Goal: Navigation & Orientation: Find specific page/section

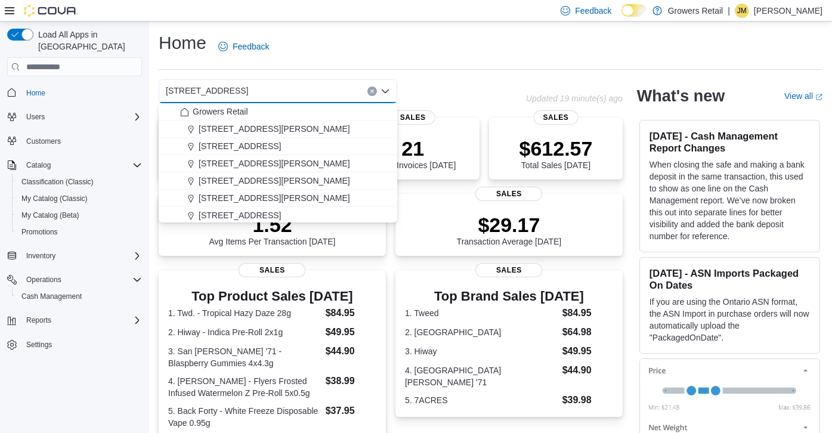
click at [372, 89] on icon "Clear input" at bounding box center [372, 91] width 5 height 5
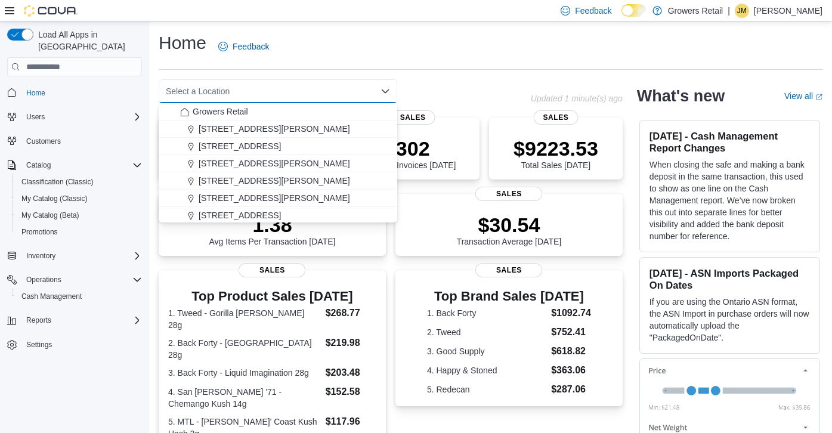
click at [416, 60] on div "Home Feedback" at bounding box center [491, 46] width 664 height 31
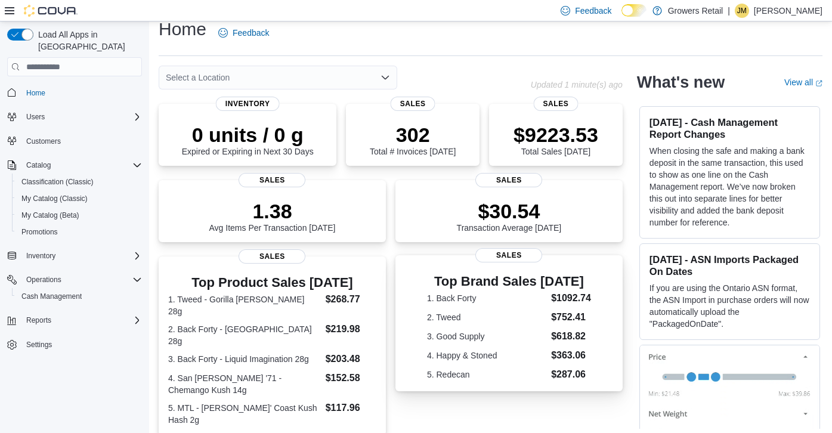
scroll to position [7, 0]
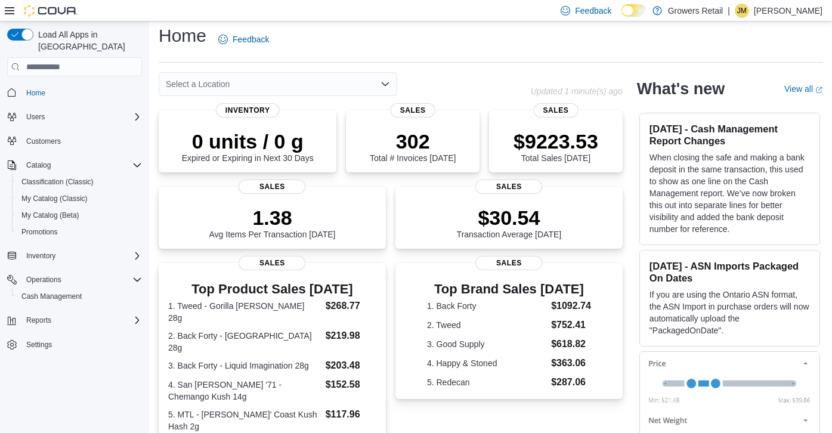
click at [385, 82] on icon "Open list of options" at bounding box center [386, 84] width 10 height 10
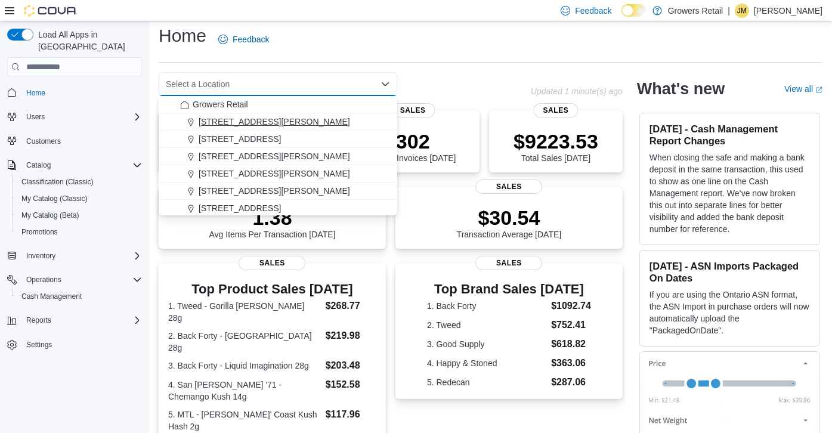
click at [321, 116] on div "[STREET_ADDRESS][PERSON_NAME]" at bounding box center [285, 122] width 210 height 12
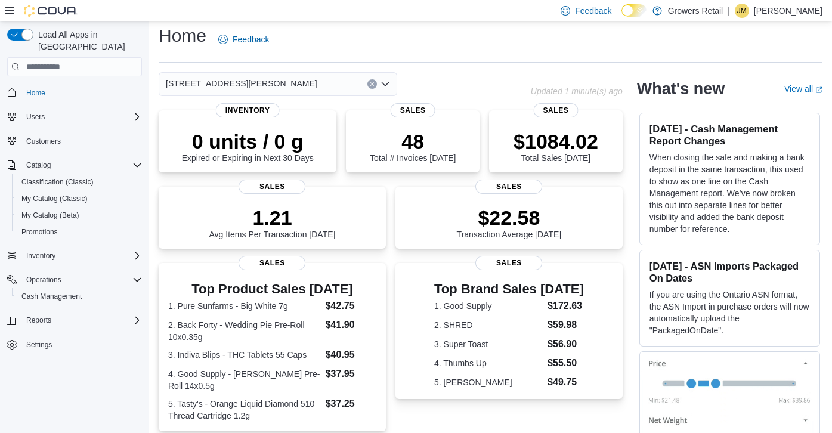
click at [388, 84] on icon "Open list of options" at bounding box center [386, 84] width 10 height 10
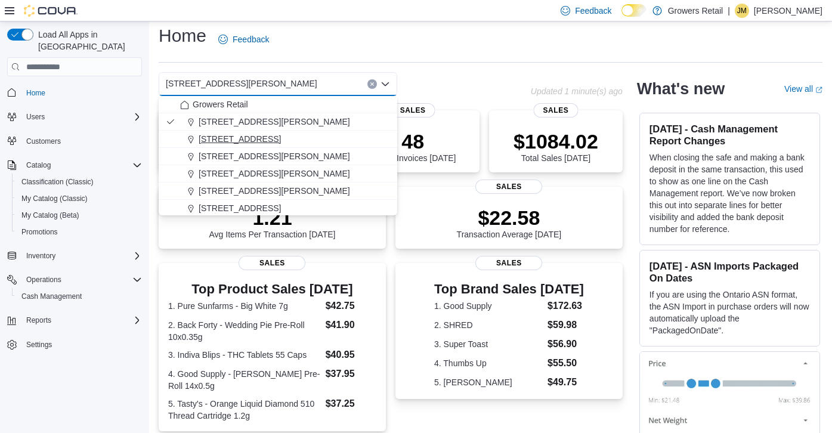
click at [278, 140] on div "[STREET_ADDRESS]" at bounding box center [285, 139] width 210 height 12
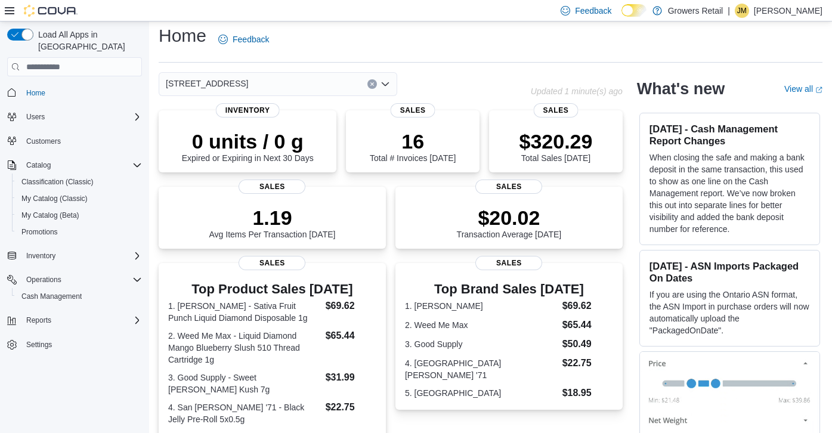
click at [388, 85] on icon "Open list of options" at bounding box center [386, 84] width 10 height 10
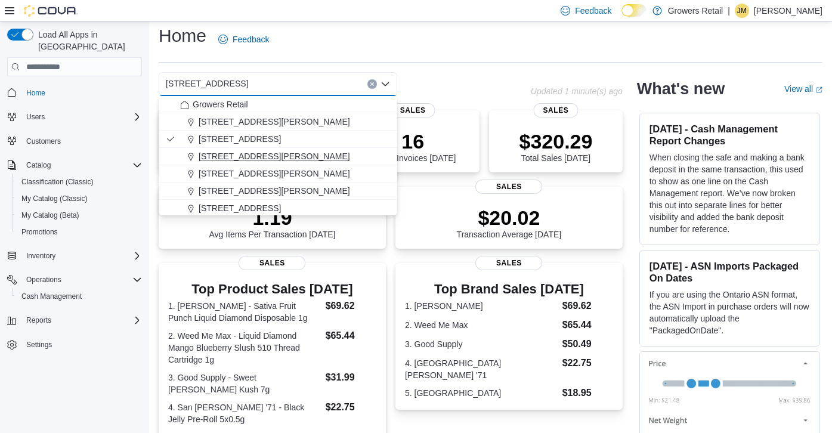
click at [279, 156] on span "[STREET_ADDRESS][PERSON_NAME]" at bounding box center [274, 156] width 151 height 12
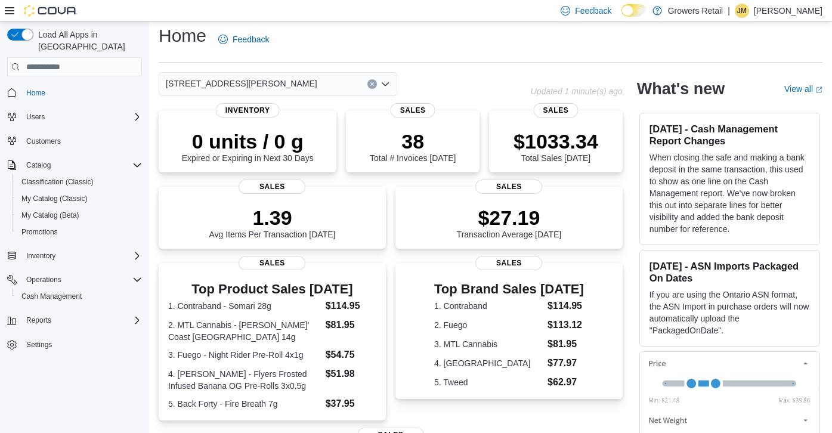
click at [386, 83] on icon "Open list of options" at bounding box center [386, 84] width 10 height 10
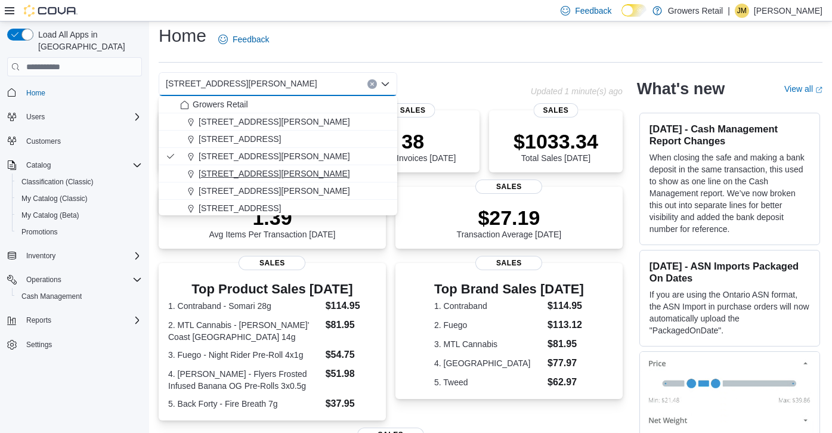
click at [298, 174] on div "[STREET_ADDRESS][PERSON_NAME]" at bounding box center [285, 174] width 210 height 12
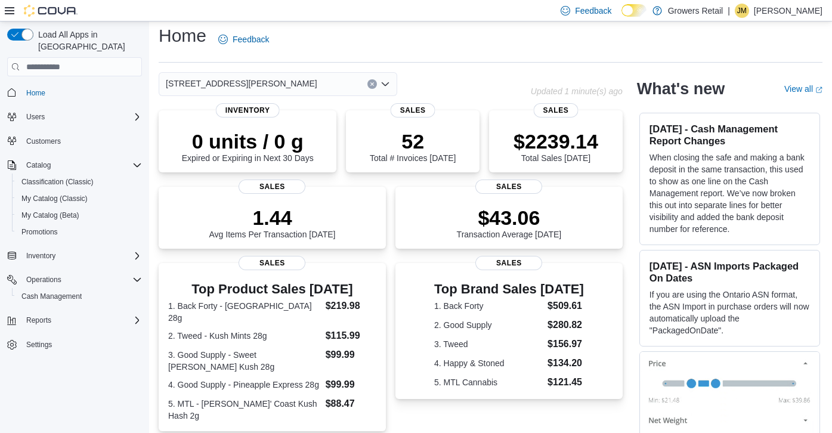
click at [386, 84] on icon "Open list of options" at bounding box center [385, 84] width 7 height 4
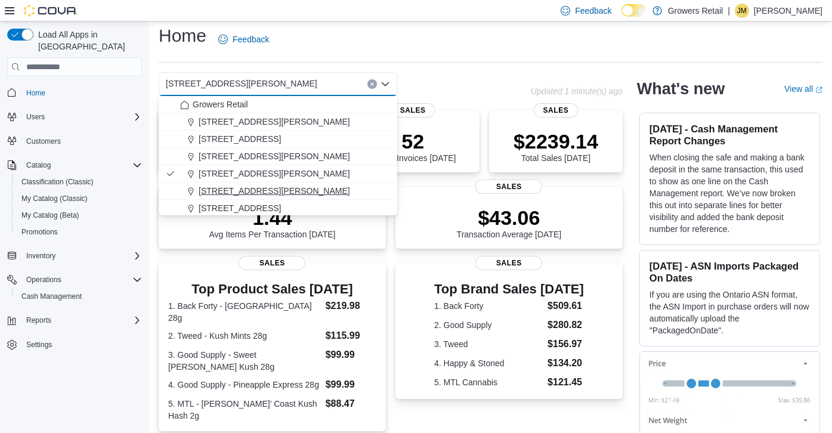
click at [292, 194] on div "[STREET_ADDRESS][PERSON_NAME]" at bounding box center [285, 191] width 210 height 12
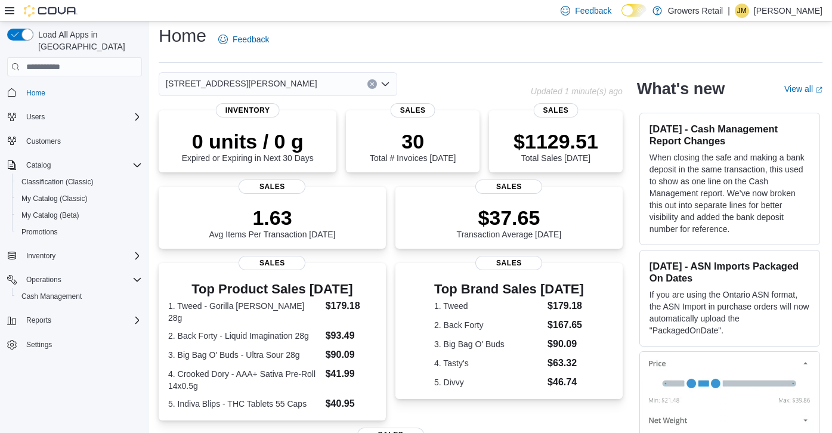
click at [386, 86] on icon "Open list of options" at bounding box center [386, 84] width 10 height 10
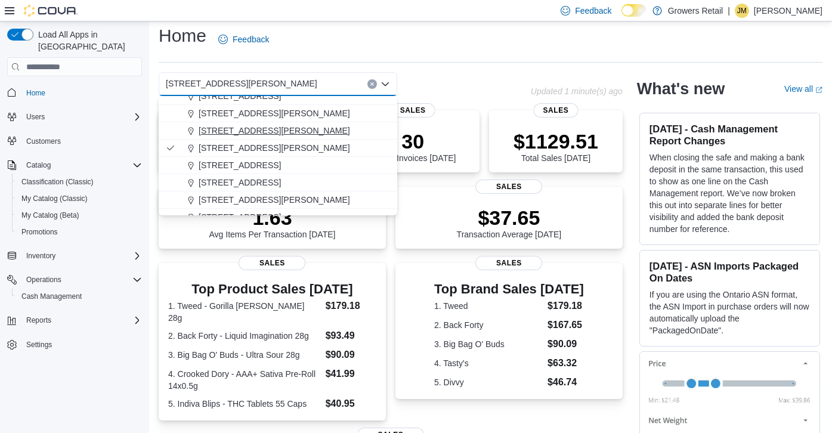
scroll to position [54, 0]
click at [287, 152] on div "[STREET_ADDRESS]" at bounding box center [285, 155] width 210 height 12
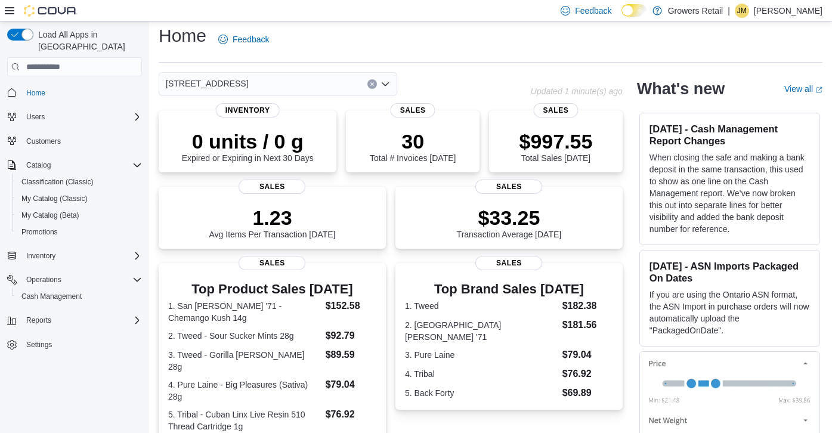
click at [385, 83] on icon "Open list of options" at bounding box center [386, 84] width 10 height 10
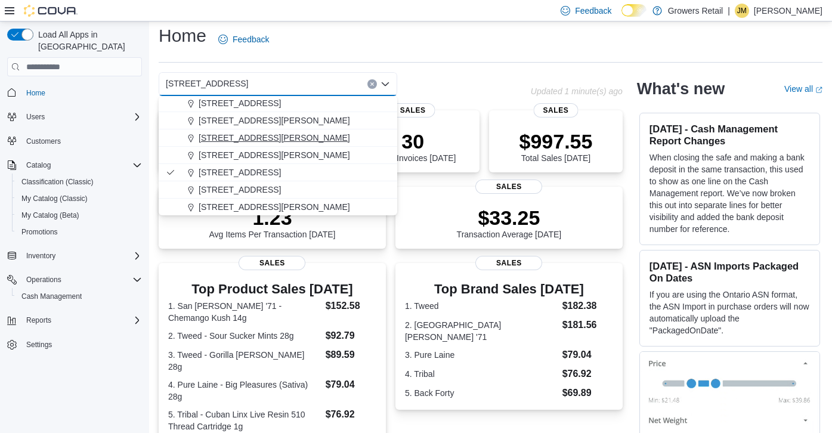
scroll to position [30, 0]
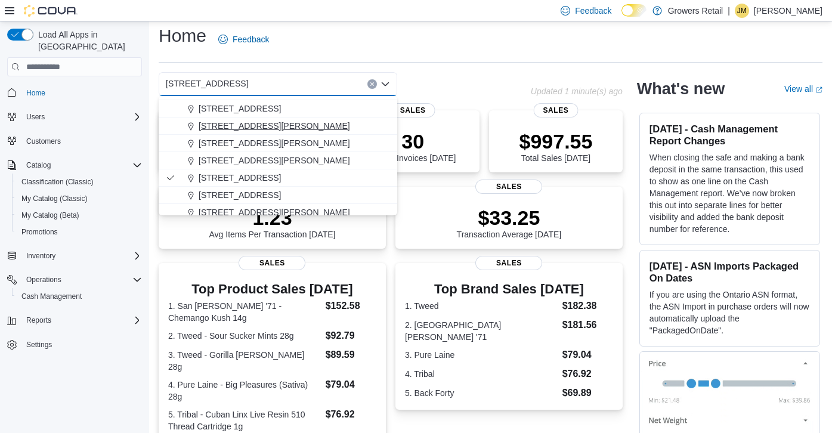
click at [293, 131] on div "[STREET_ADDRESS][PERSON_NAME]" at bounding box center [285, 126] width 210 height 12
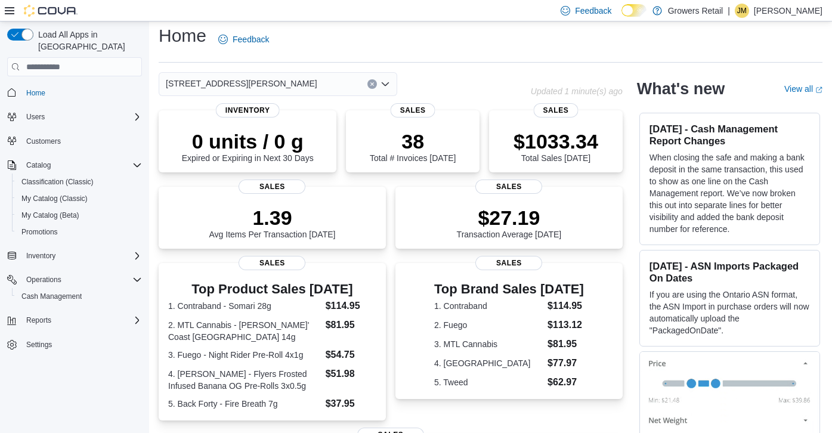
click at [388, 82] on icon "Open list of options" at bounding box center [385, 84] width 7 height 4
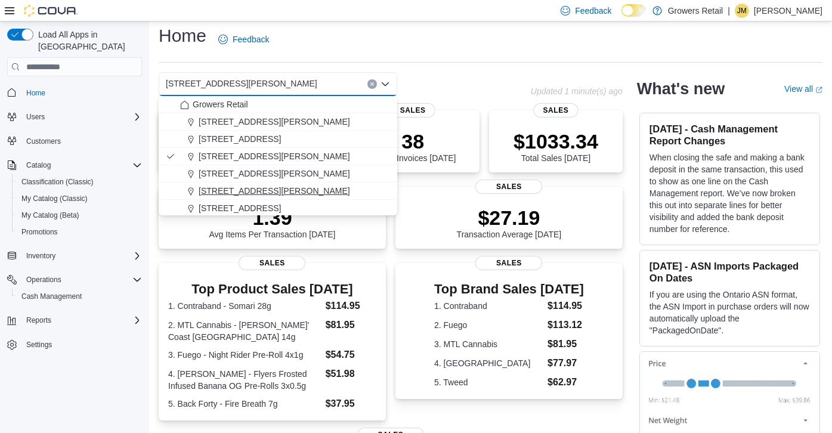
click at [281, 188] on span "[STREET_ADDRESS][PERSON_NAME]" at bounding box center [274, 191] width 151 height 12
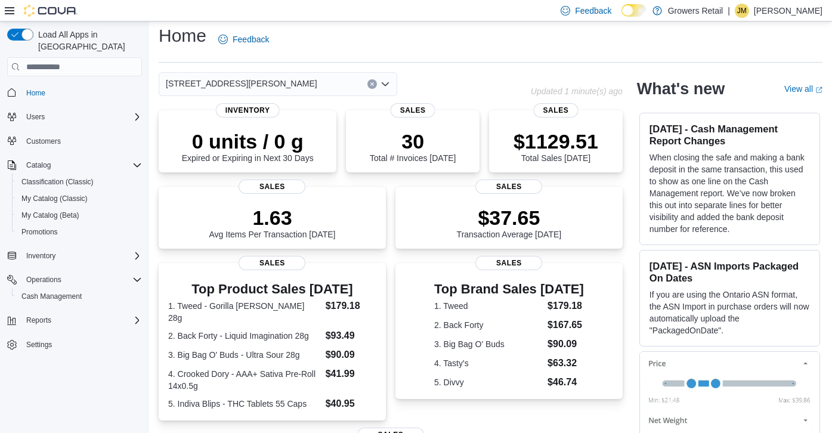
click at [384, 86] on icon "Open list of options" at bounding box center [386, 84] width 10 height 10
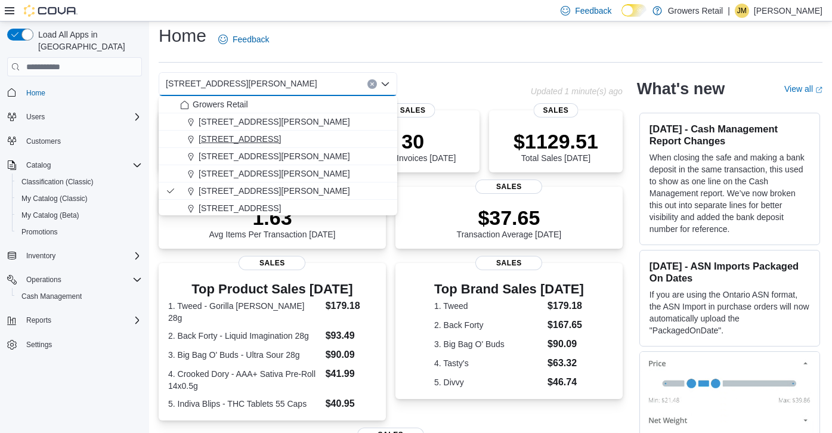
click at [317, 137] on div "[STREET_ADDRESS]" at bounding box center [285, 139] width 210 height 12
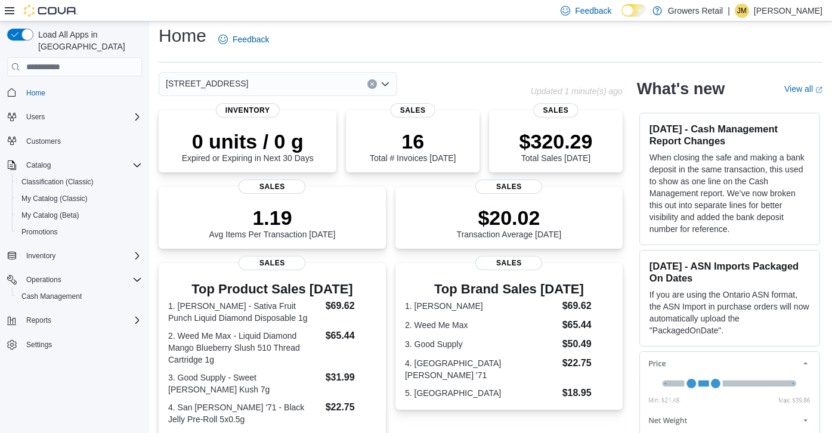
click at [385, 81] on icon "Open list of options" at bounding box center [386, 84] width 10 height 10
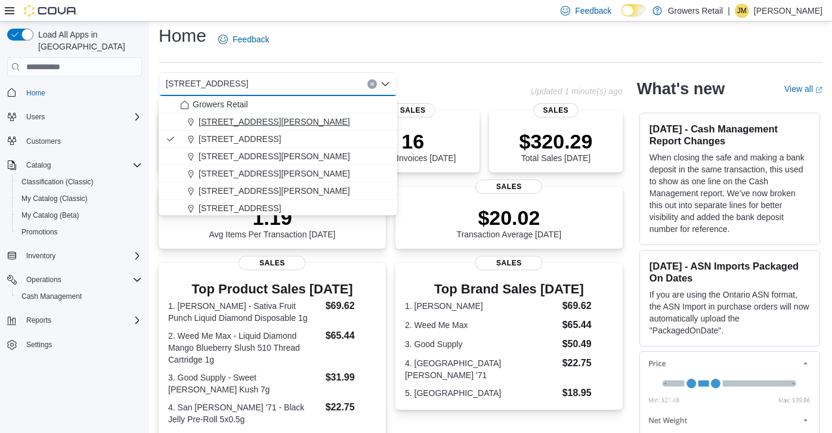
click at [311, 117] on div "[STREET_ADDRESS][PERSON_NAME]" at bounding box center [285, 122] width 210 height 12
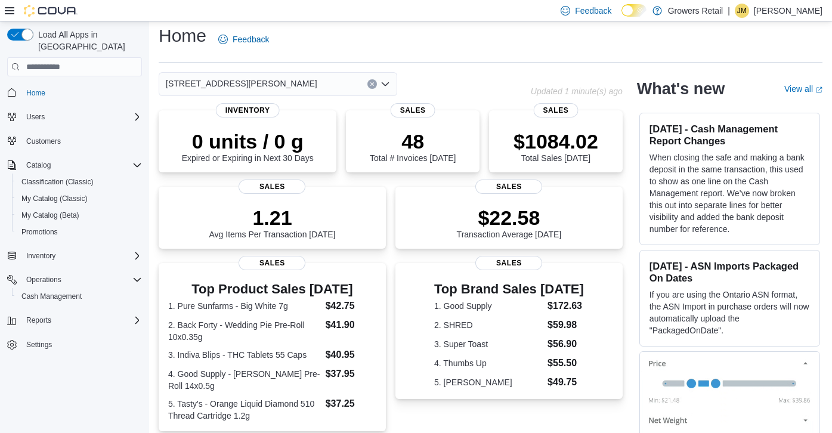
click at [386, 82] on icon "Open list of options" at bounding box center [386, 84] width 10 height 10
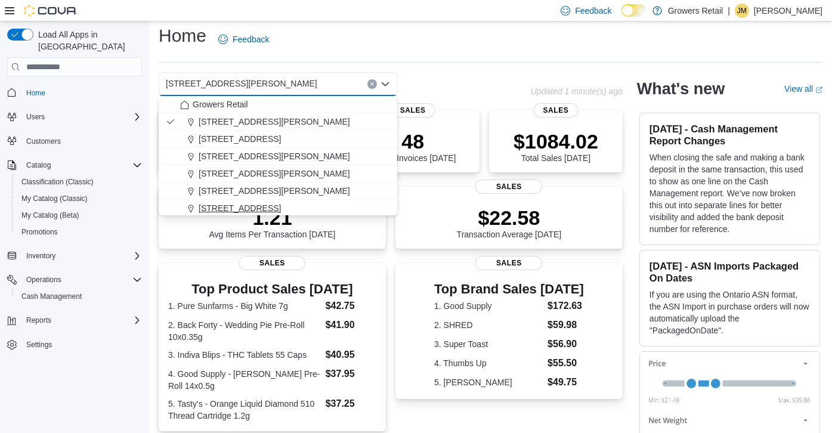
click at [281, 208] on span "[STREET_ADDRESS]" at bounding box center [240, 208] width 82 height 12
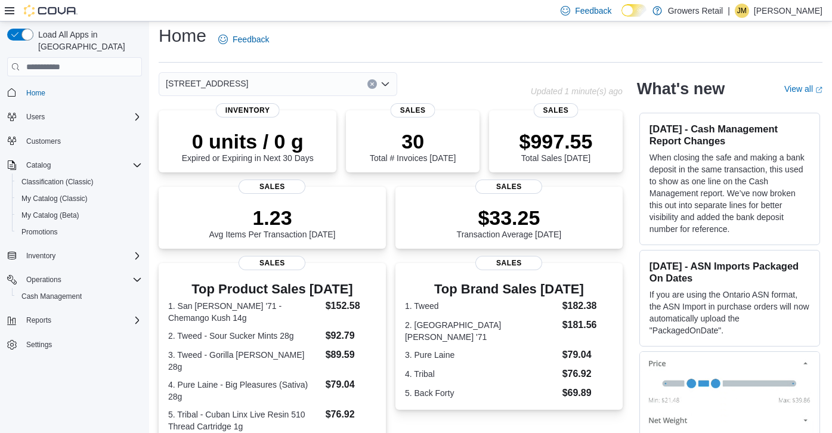
click at [388, 82] on icon "Open list of options" at bounding box center [385, 84] width 7 height 4
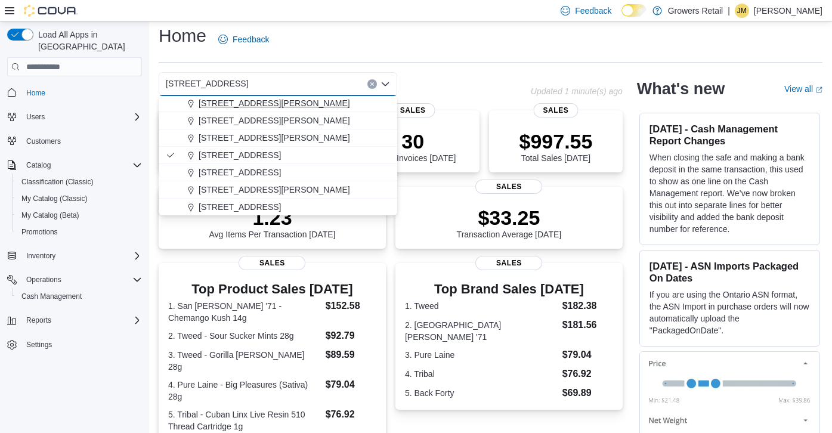
scroll to position [54, 0]
click at [314, 176] on div "[STREET_ADDRESS]" at bounding box center [285, 172] width 210 height 12
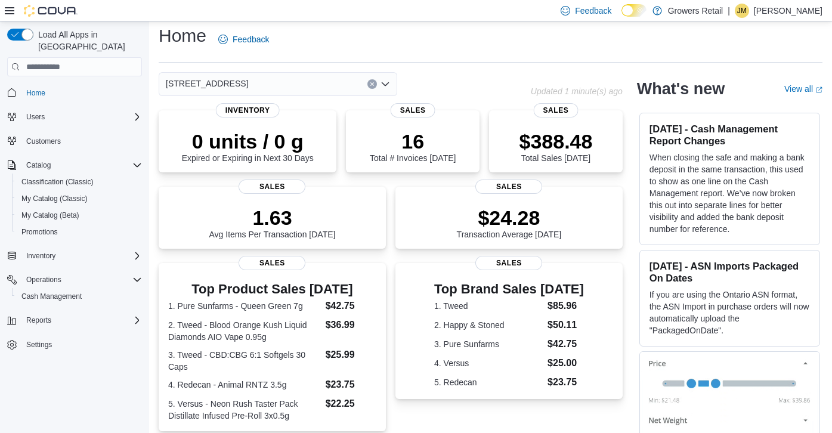
click at [387, 86] on icon "Open list of options" at bounding box center [386, 84] width 10 height 10
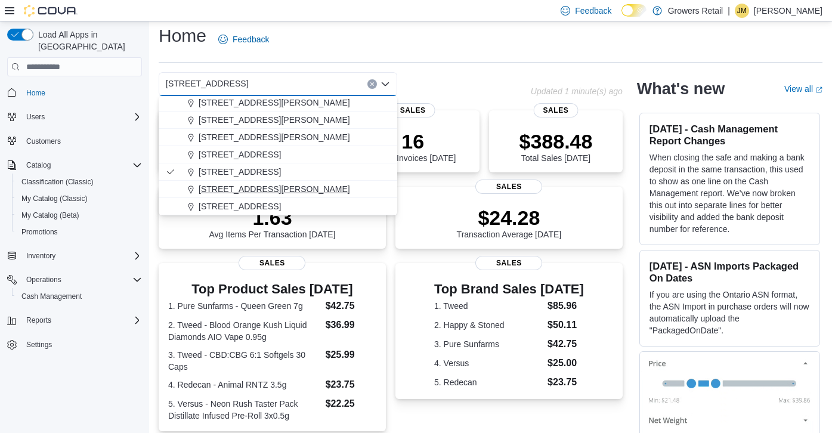
click at [277, 189] on div "[STREET_ADDRESS][PERSON_NAME]" at bounding box center [285, 189] width 210 height 12
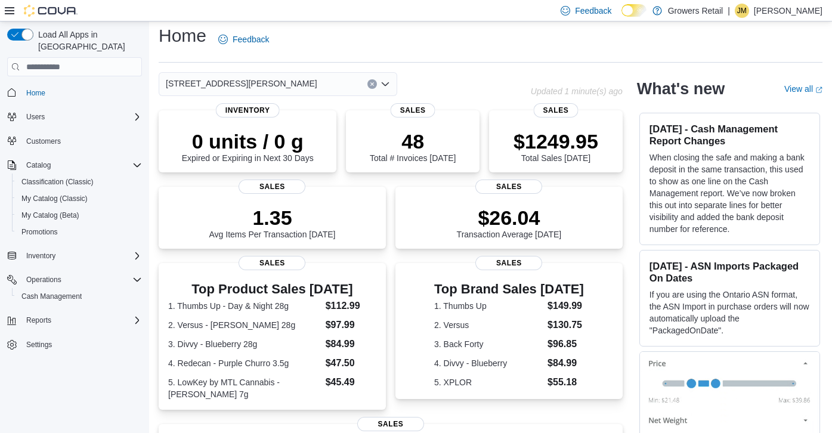
click at [389, 83] on icon "Open list of options" at bounding box center [386, 84] width 10 height 10
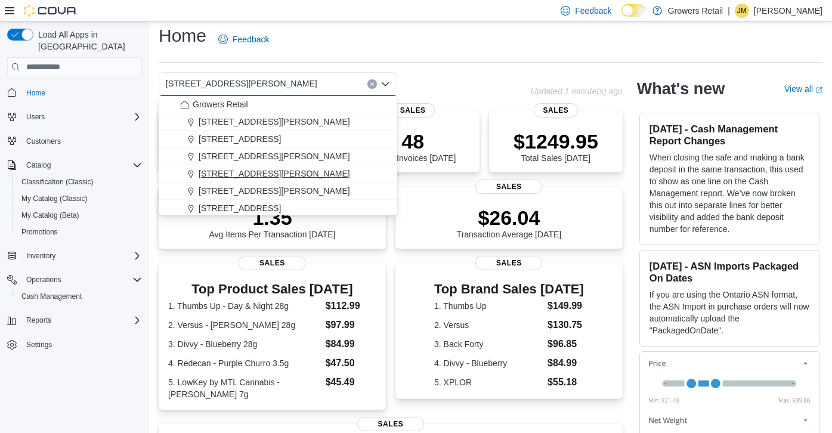
click at [304, 172] on div "[STREET_ADDRESS][PERSON_NAME]" at bounding box center [285, 174] width 210 height 12
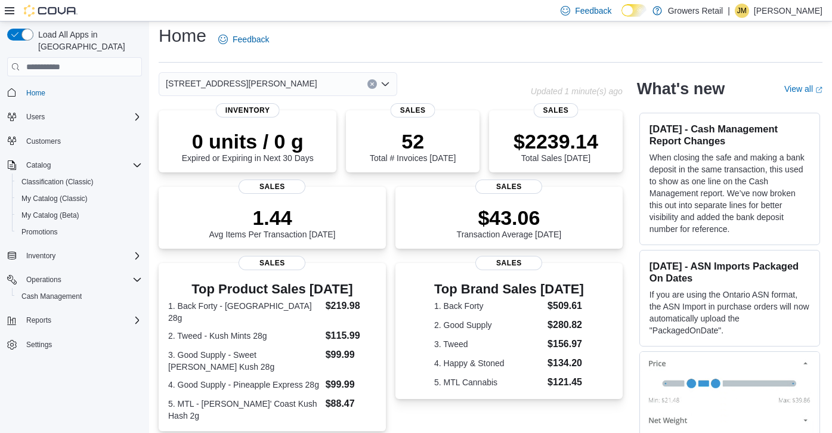
click at [384, 85] on icon "Open list of options" at bounding box center [385, 84] width 7 height 4
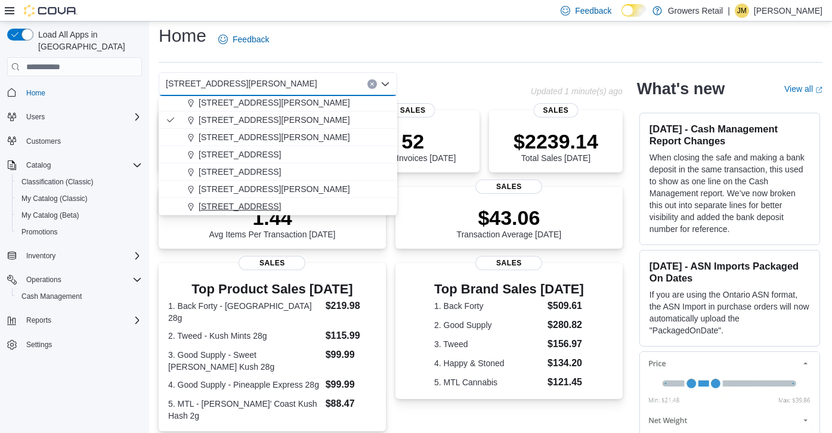
click at [294, 201] on div "[STREET_ADDRESS]" at bounding box center [285, 206] width 210 height 12
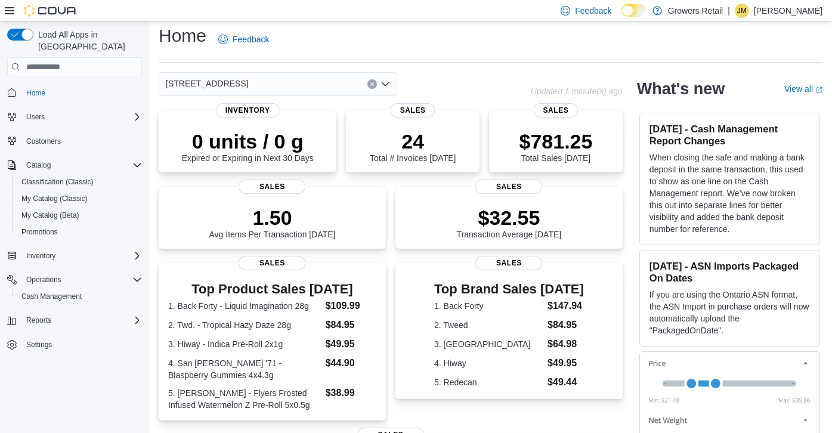
click at [389, 85] on icon "Open list of options" at bounding box center [386, 84] width 10 height 10
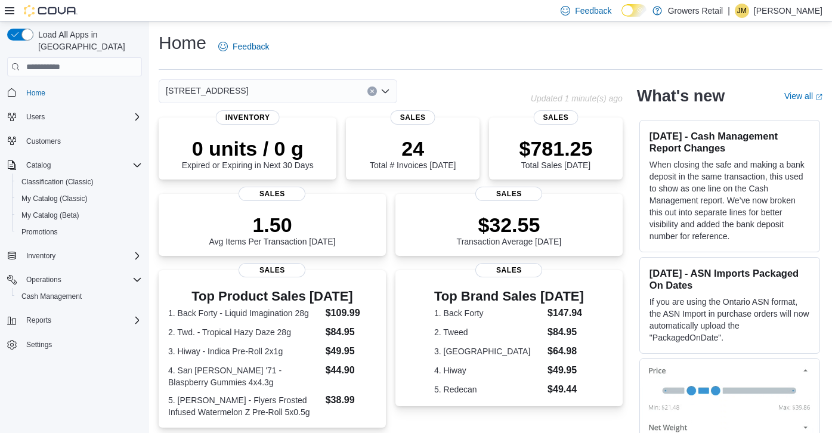
click at [386, 94] on icon "Open list of options" at bounding box center [386, 91] width 10 height 10
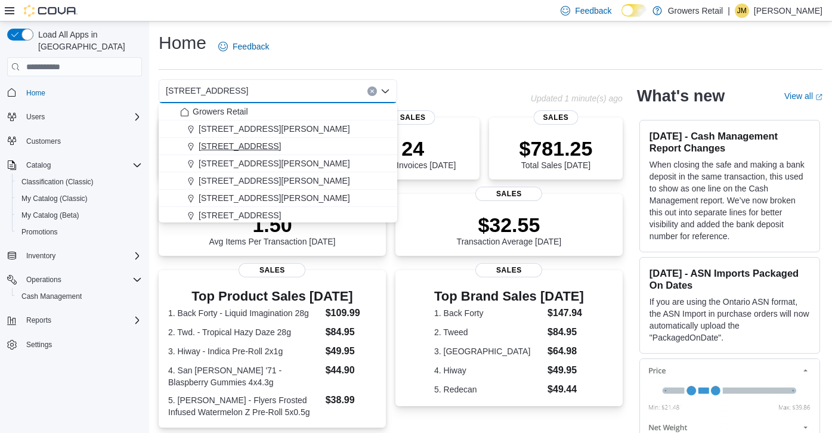
click at [338, 141] on div "[STREET_ADDRESS]" at bounding box center [285, 146] width 210 height 12
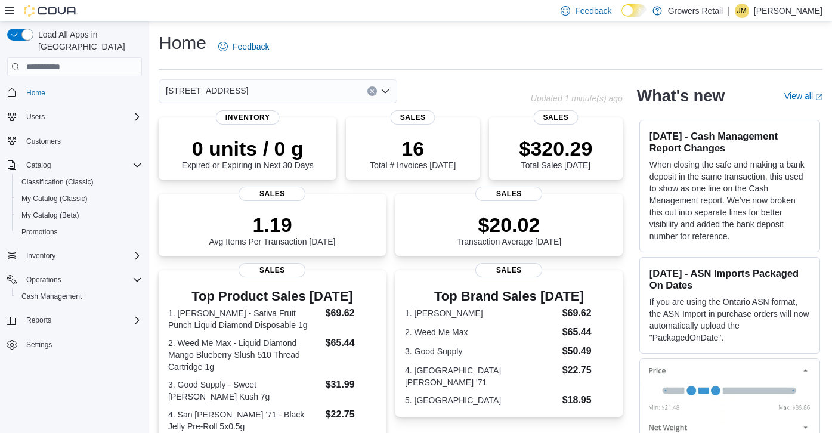
click at [768, 8] on p "[PERSON_NAME]" at bounding box center [788, 11] width 69 height 14
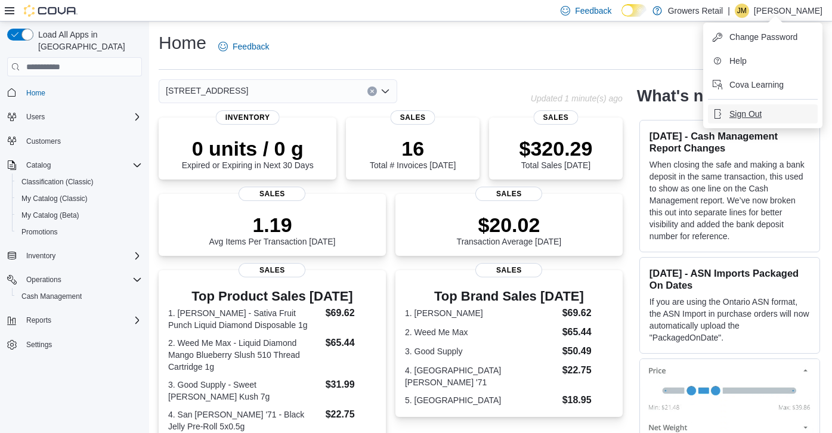
click at [758, 114] on span "Sign Out" at bounding box center [745, 114] width 32 height 12
